Goal: Obtain resource: Download file/media

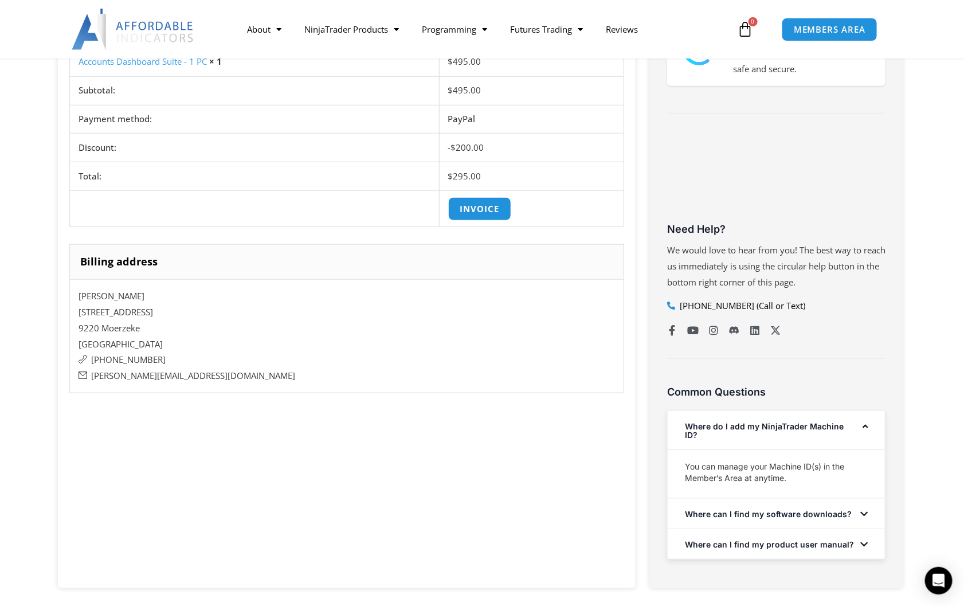
scroll to position [401, 0]
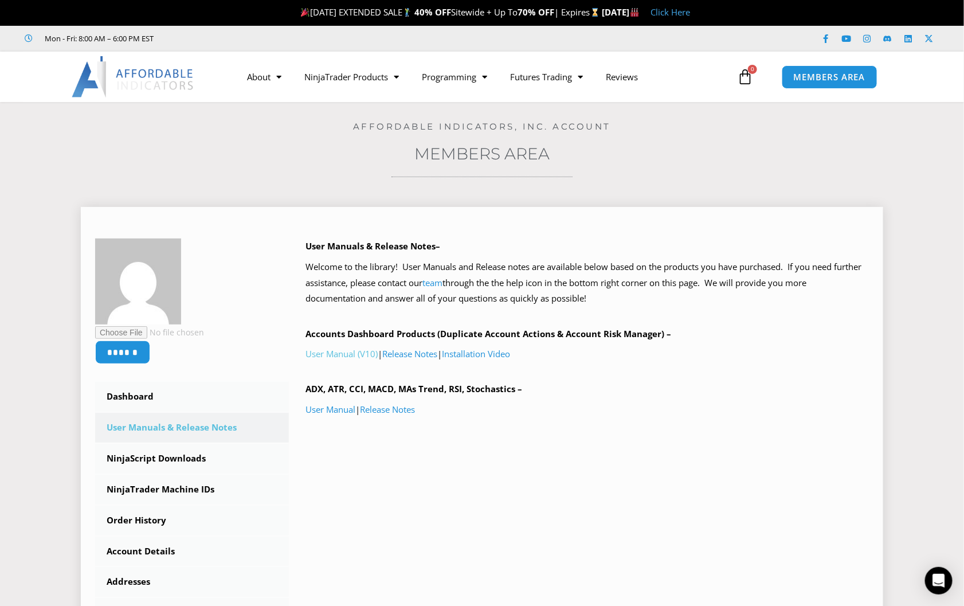
click at [336, 350] on link "User Manual (V10)" at bounding box center [342, 353] width 72 height 11
